Goal: Information Seeking & Learning: Learn about a topic

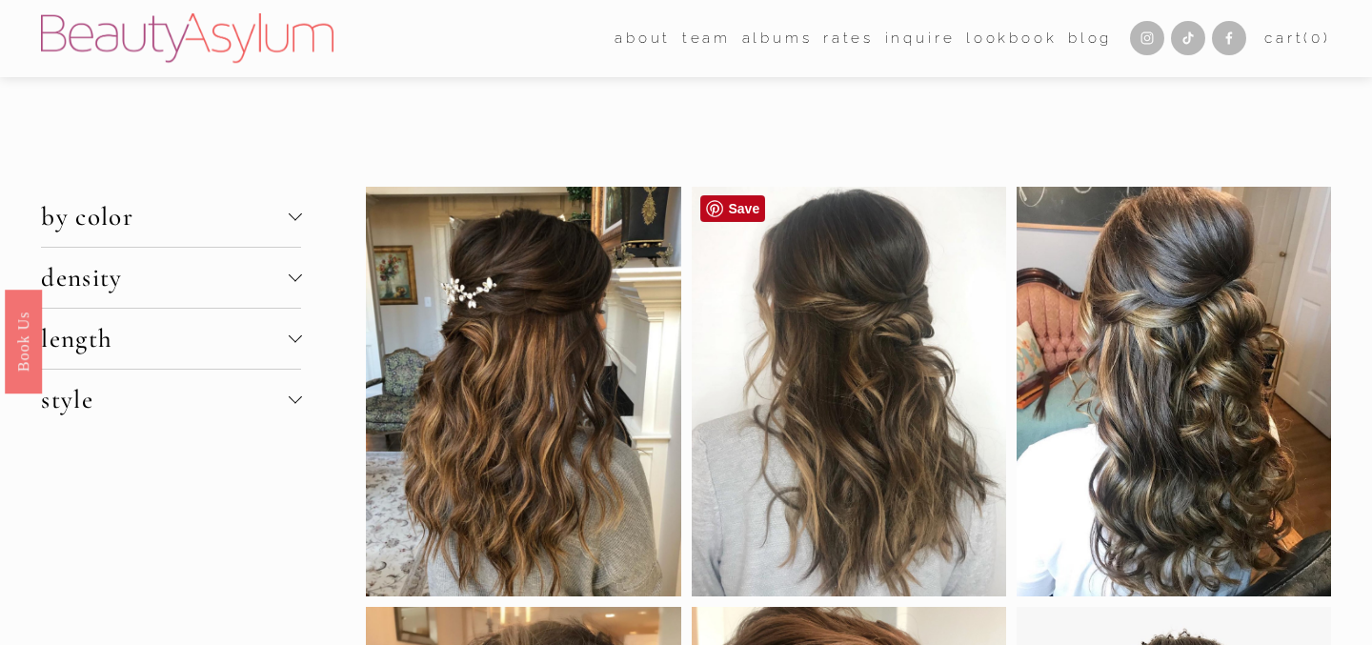
click at [861, 377] on div at bounding box center [849, 392] width 314 height 410
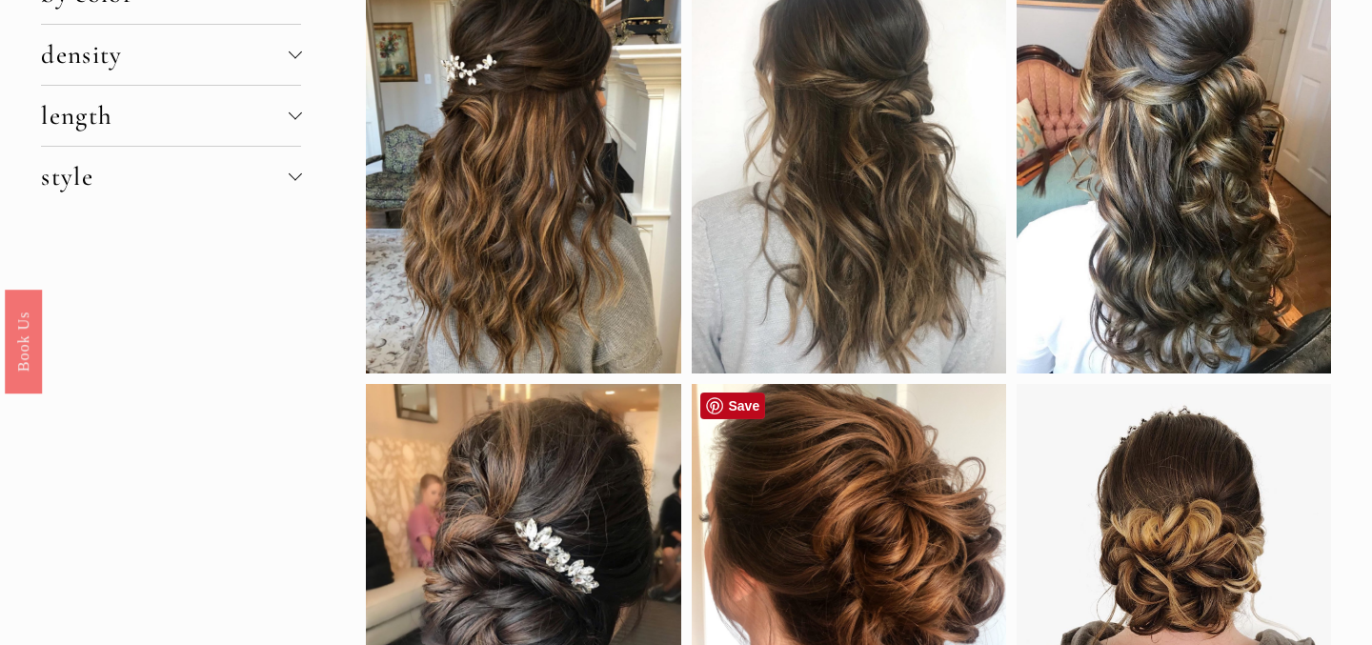
scroll to position [180, 0]
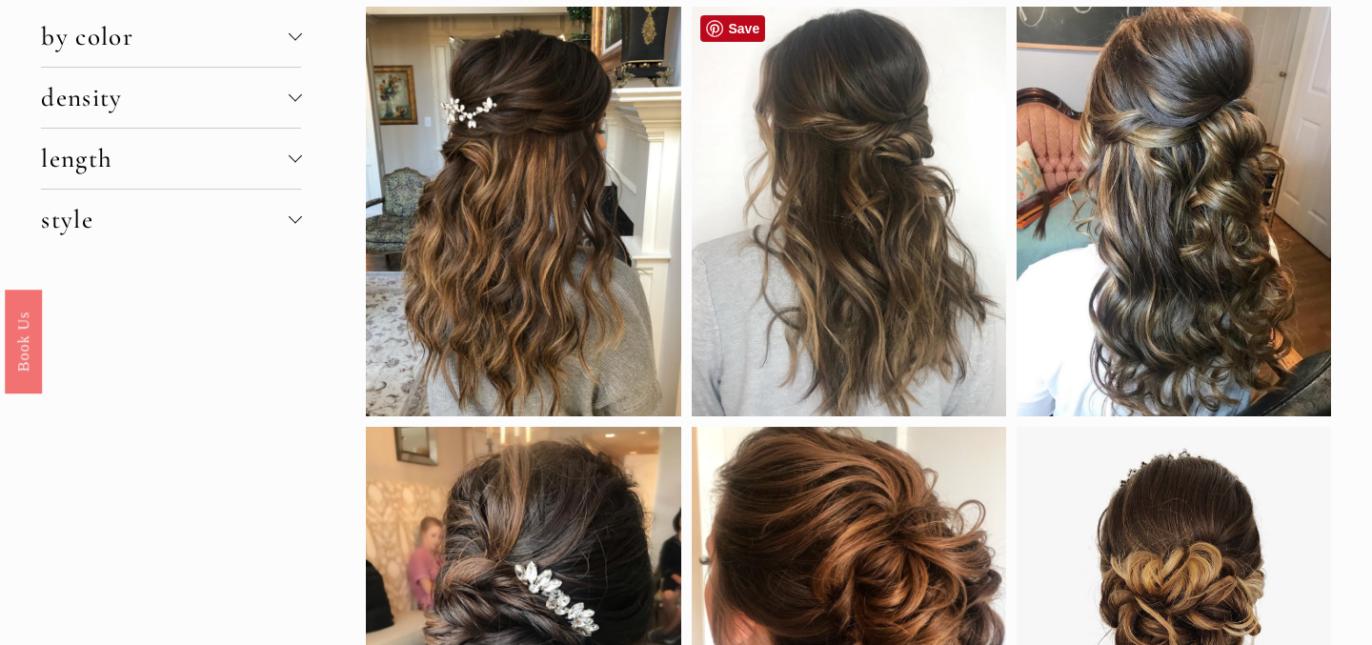
click at [861, 208] on div at bounding box center [849, 212] width 314 height 410
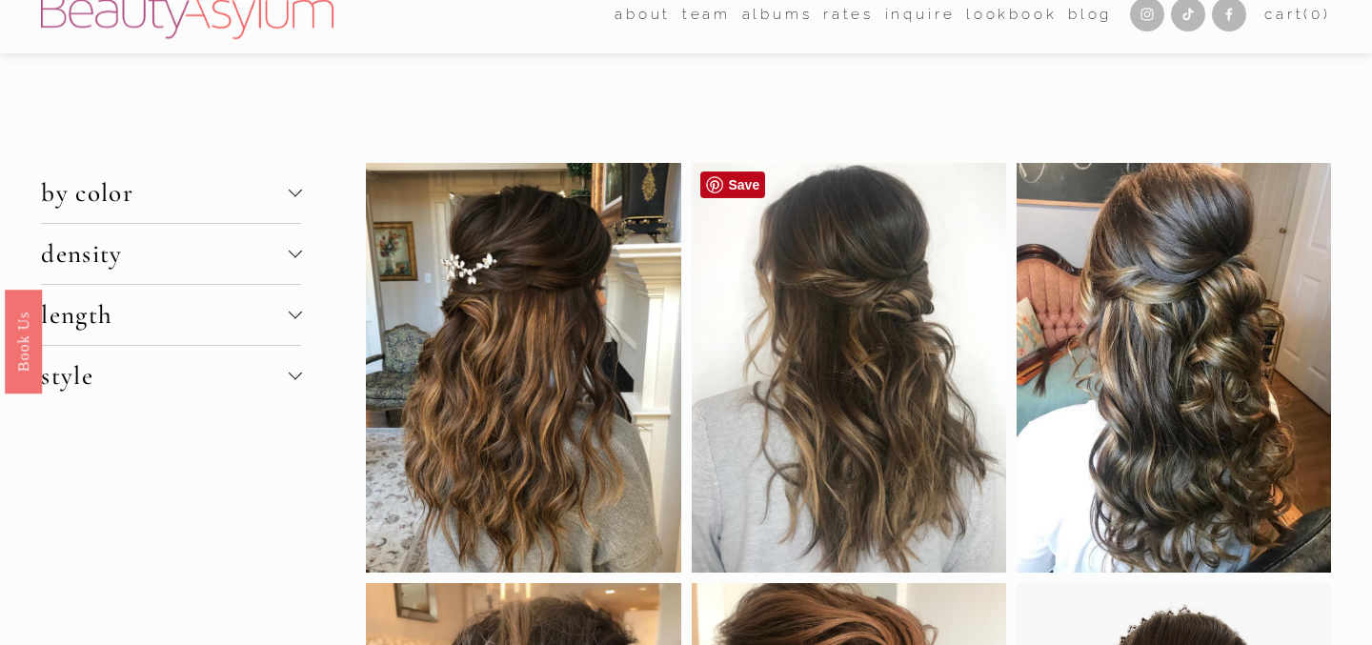
scroll to position [22, 0]
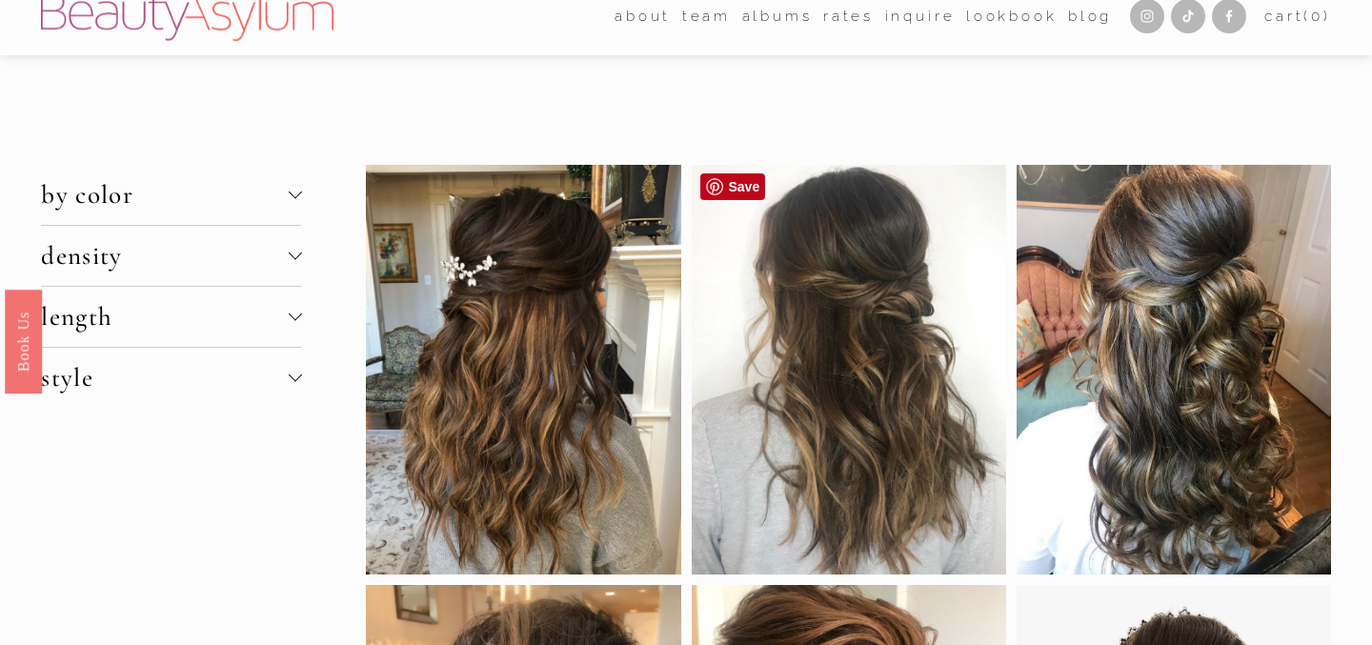
click at [851, 257] on div at bounding box center [849, 370] width 314 height 410
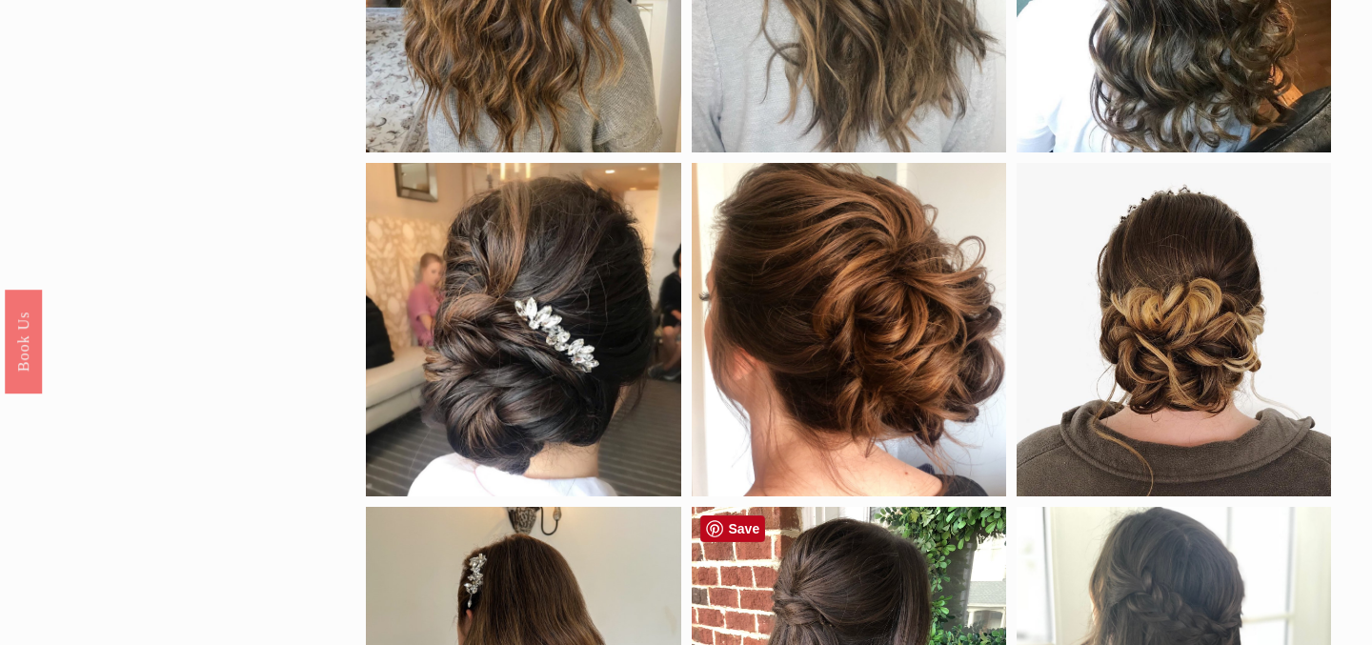
scroll to position [0, 0]
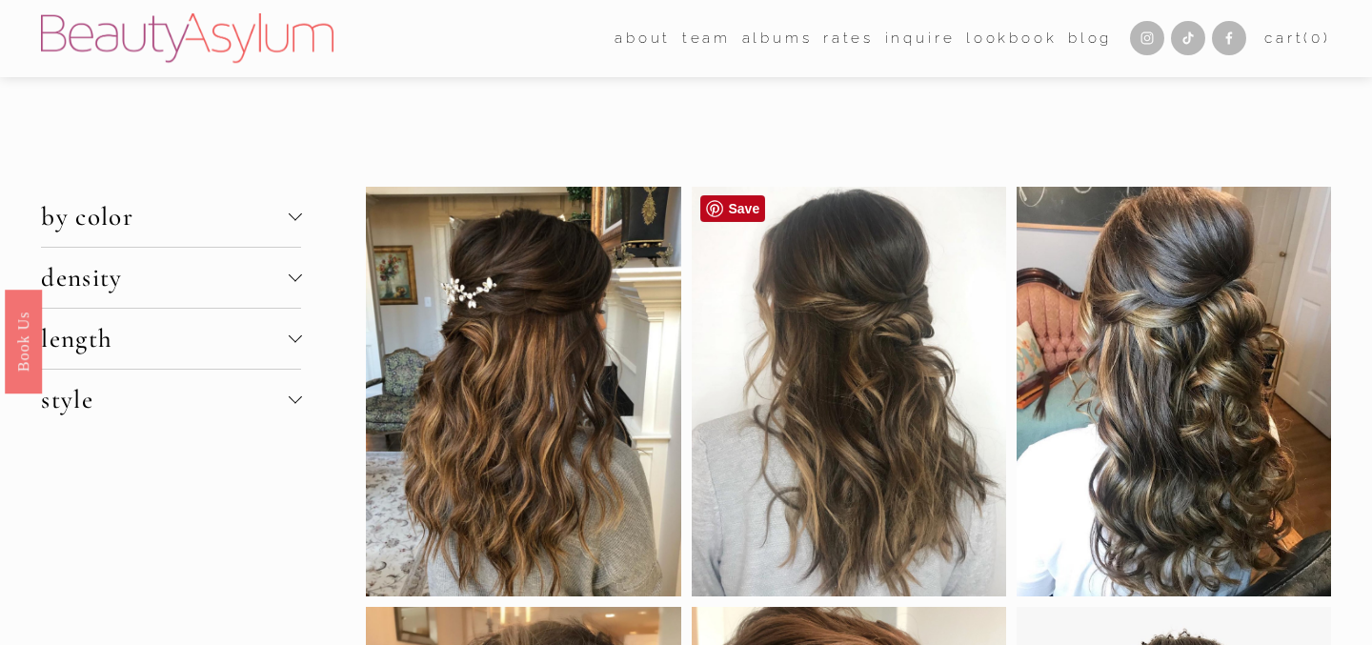
click at [867, 299] on div at bounding box center [849, 392] width 314 height 410
click at [838, 298] on div at bounding box center [849, 392] width 314 height 410
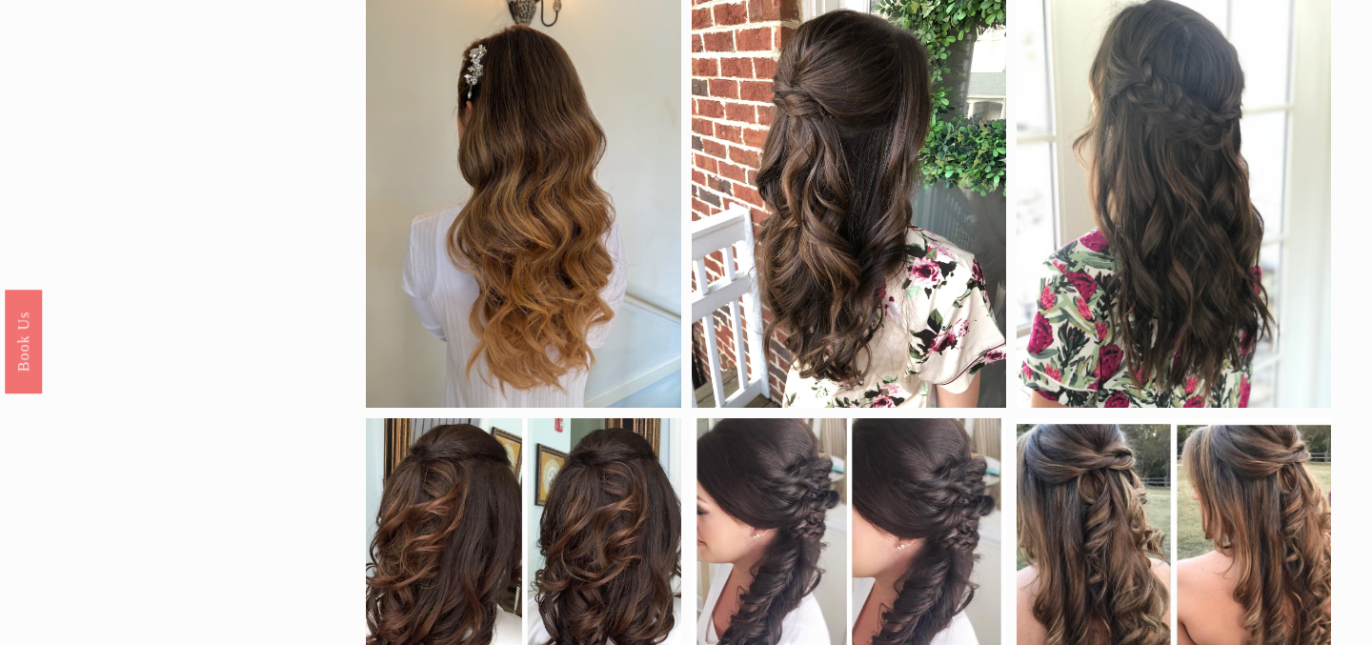
scroll to position [952, 0]
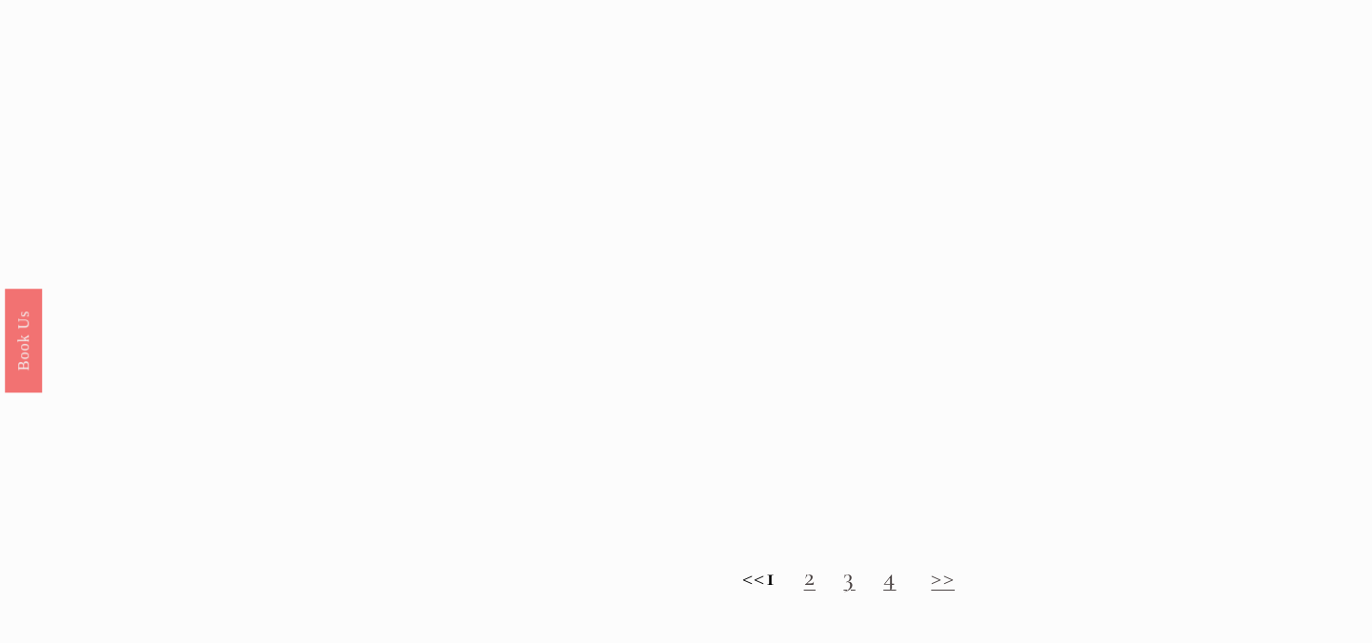
scroll to position [1666, 0]
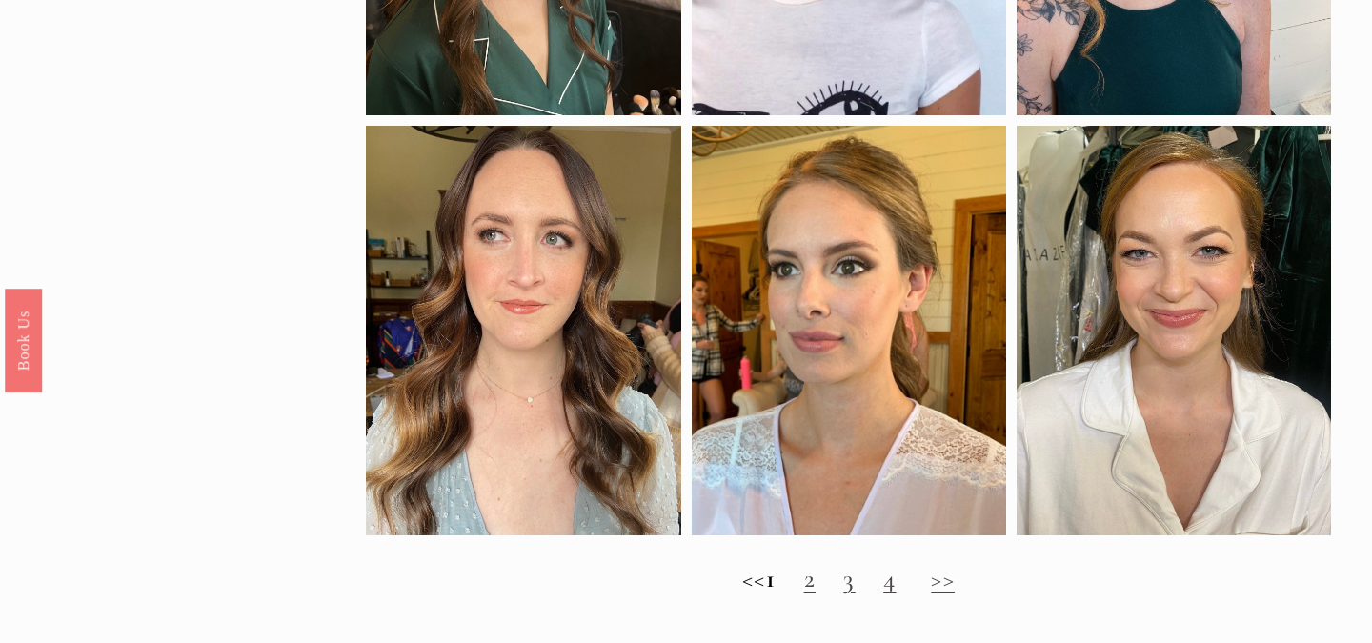
click at [816, 583] on link "2" at bounding box center [809, 578] width 11 height 31
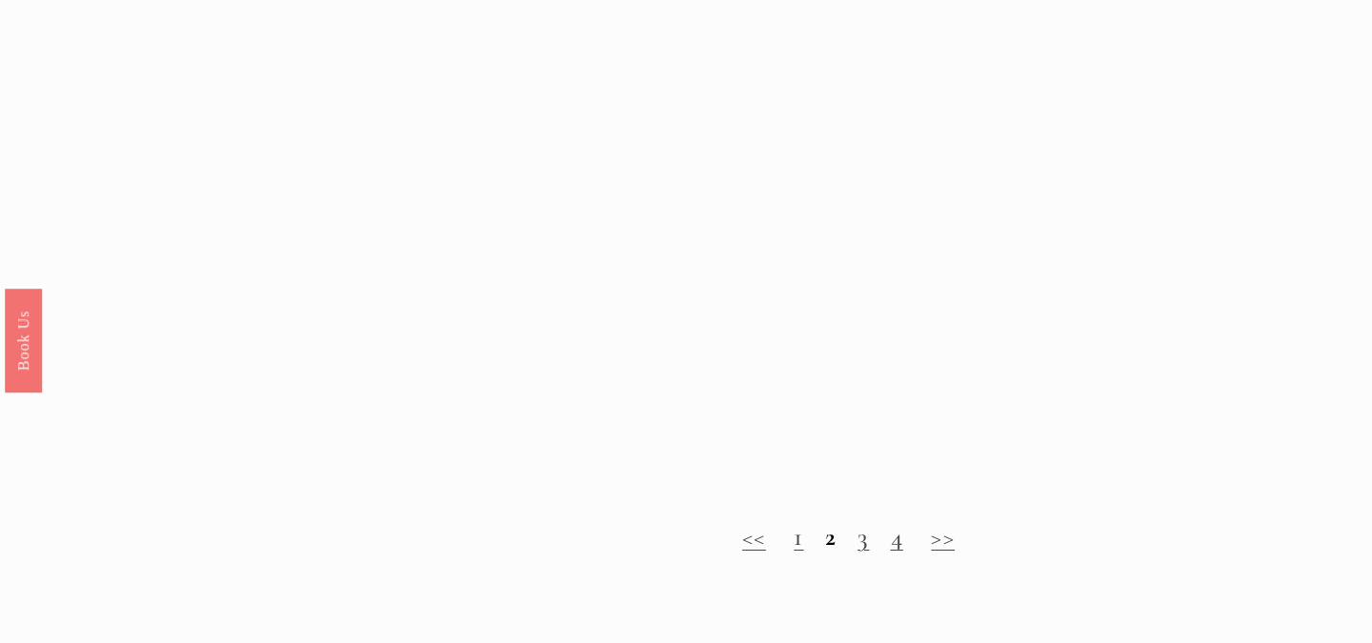
scroll to position [1673, 0]
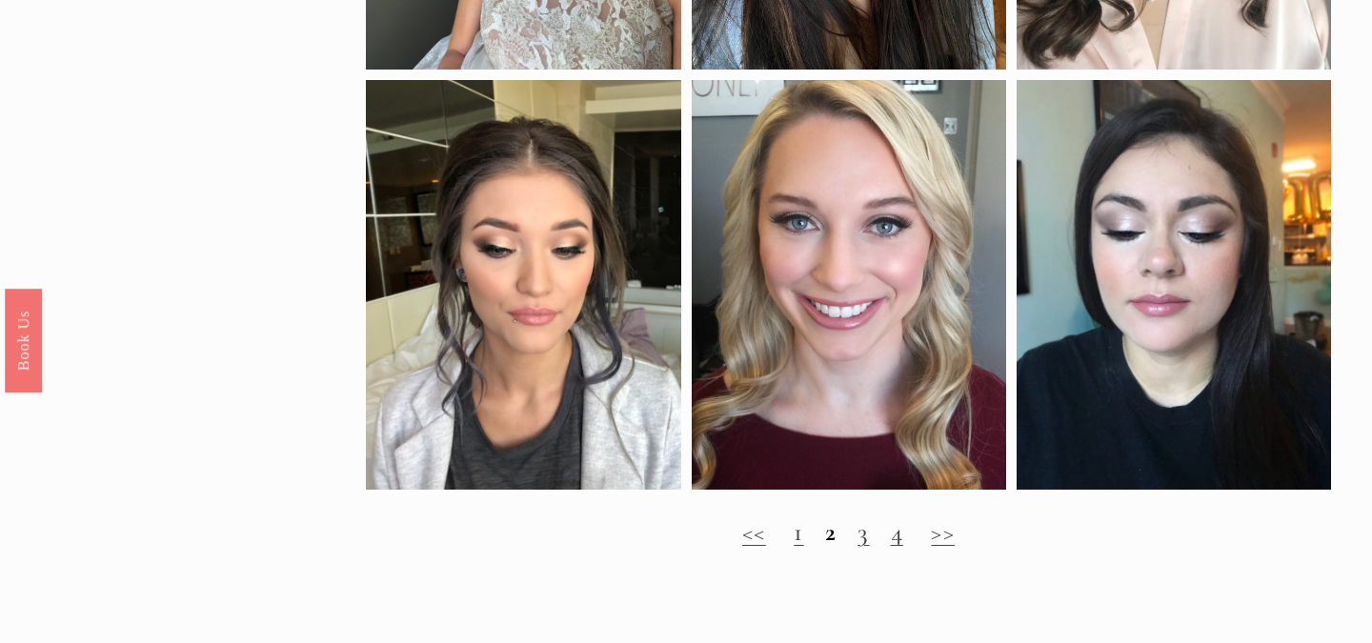
click at [870, 527] on h2 "<< 1 2 3 4 >>" at bounding box center [848, 532] width 964 height 30
click at [860, 544] on link "3" at bounding box center [863, 531] width 11 height 31
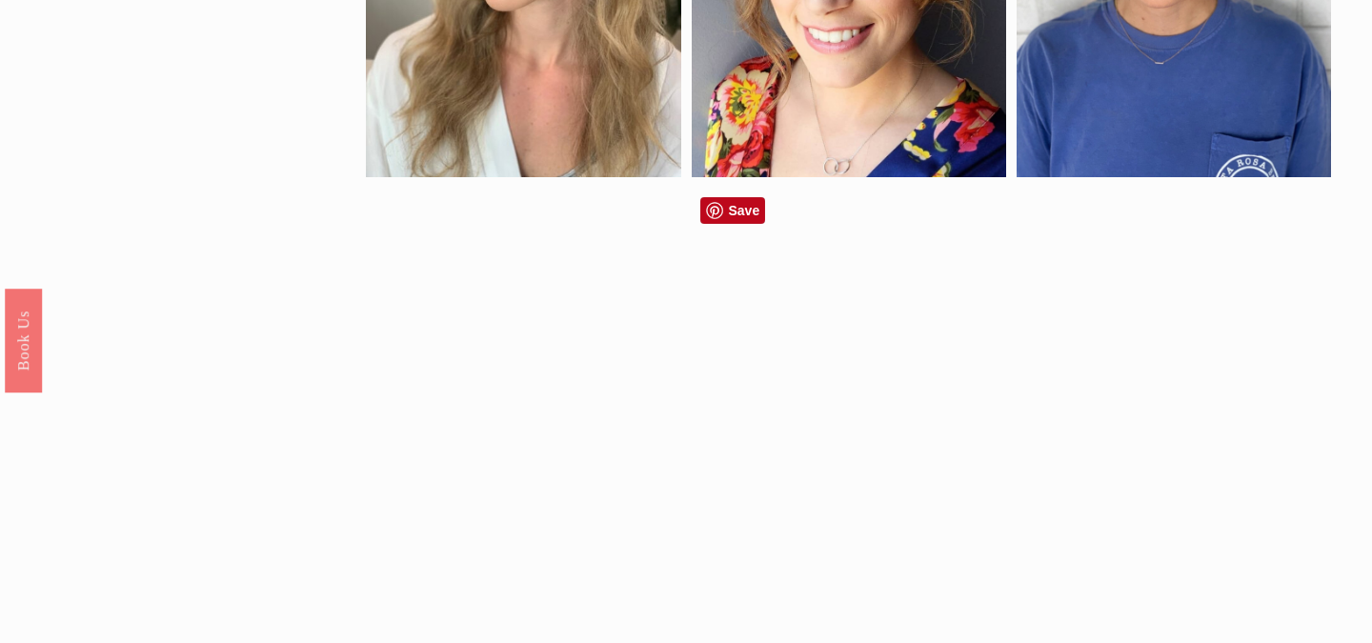
scroll to position [1264, 0]
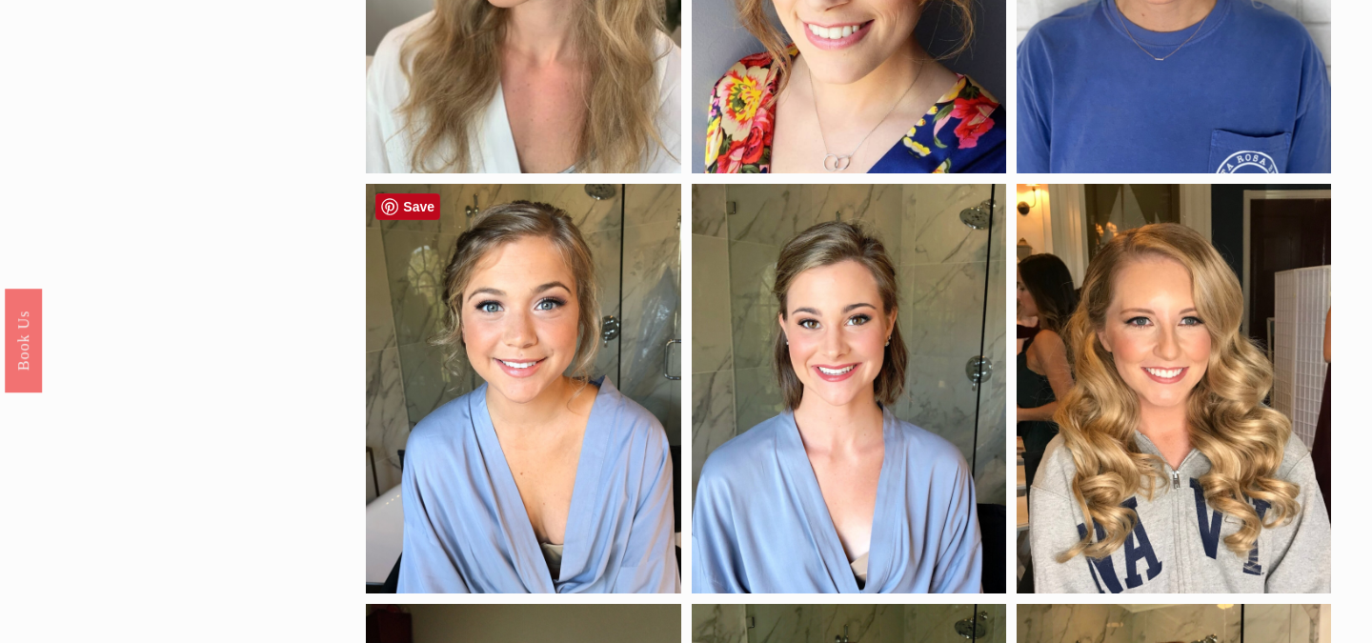
click at [502, 325] on div at bounding box center [523, 389] width 314 height 410
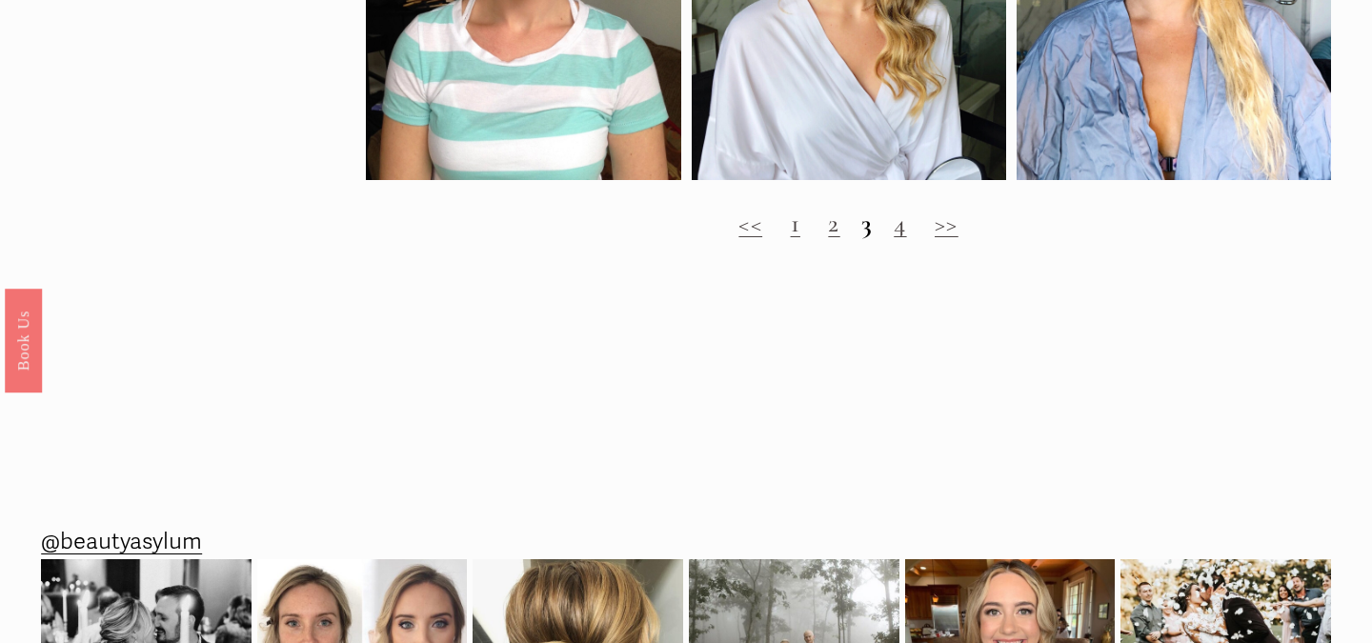
scroll to position [2131, 0]
